Goal: Task Accomplishment & Management: Manage account settings

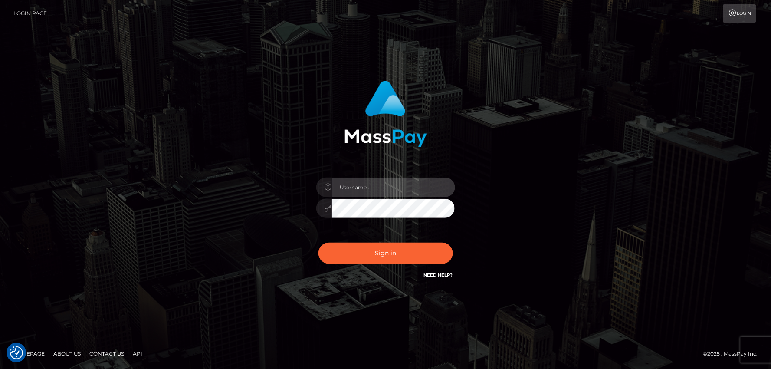
click at [350, 187] on input "text" at bounding box center [393, 187] width 123 height 20
type input "mdemassi"
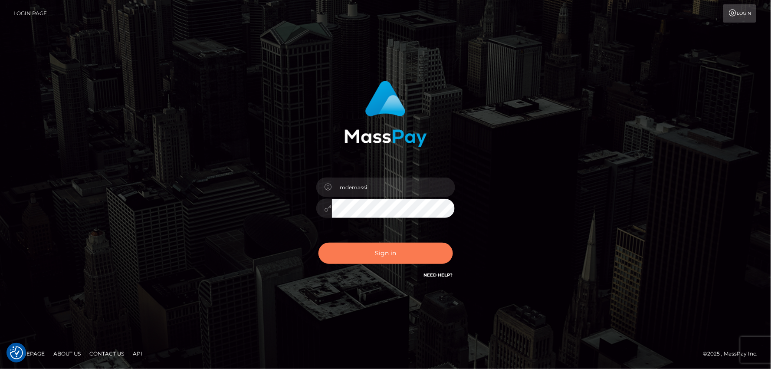
click at [376, 249] on button "Sign in" at bounding box center [385, 252] width 134 height 21
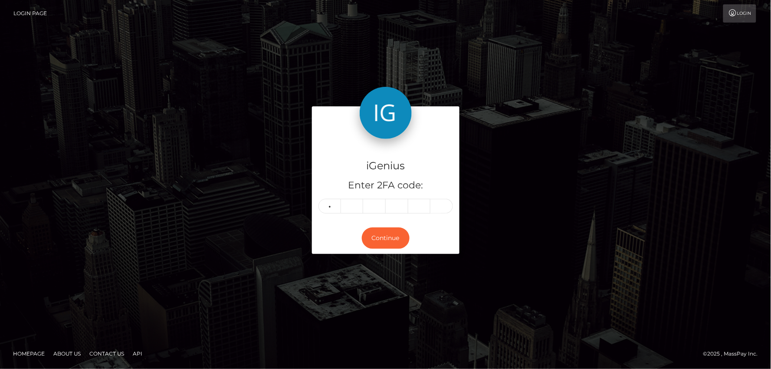
type input "8"
type input "7"
type input "2"
type input "4"
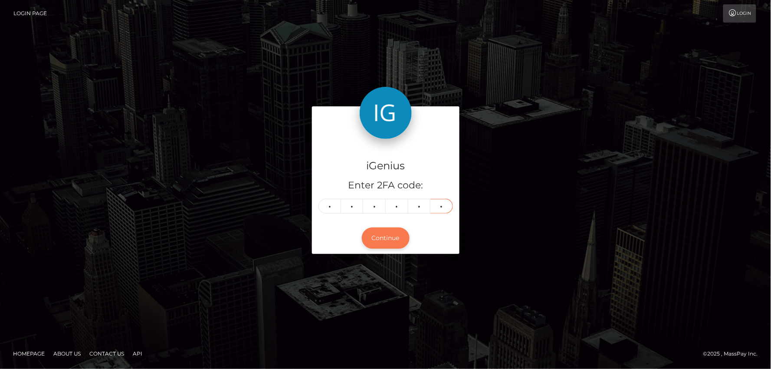
type input "9"
click at [383, 237] on button "Continue" at bounding box center [386, 237] width 48 height 21
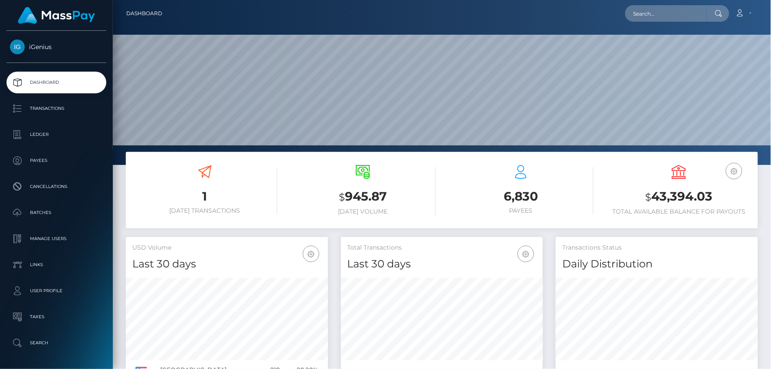
scroll to position [154, 202]
drag, startPoint x: 647, startPoint y: 195, endPoint x: 701, endPoint y: 197, distance: 53.8
click at [713, 198] on h3 "$ 43,394.03" at bounding box center [678, 197] width 145 height 18
copy h3 "$ 43,394.03"
